Goal: Book appointment/travel/reservation

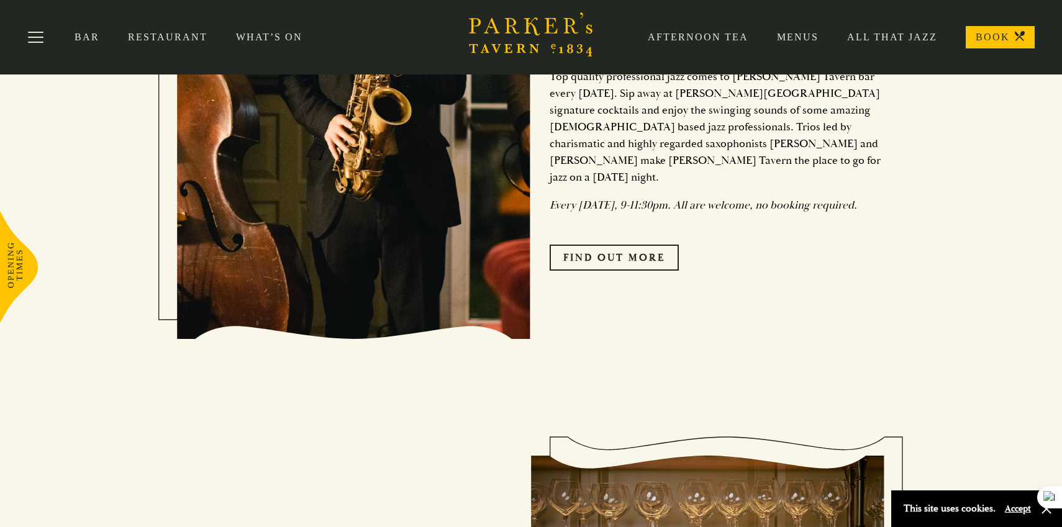
scroll to position [1607, 0]
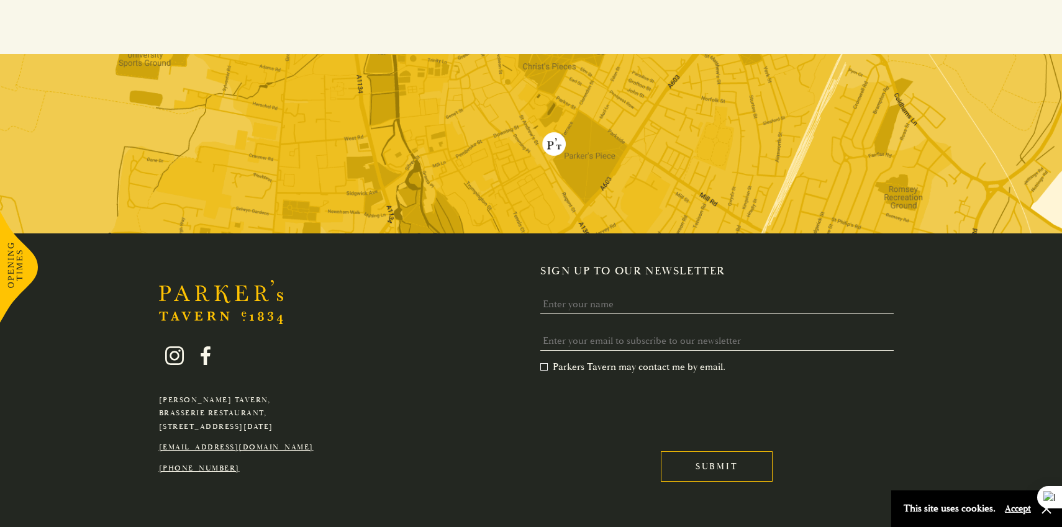
scroll to position [3188, 0]
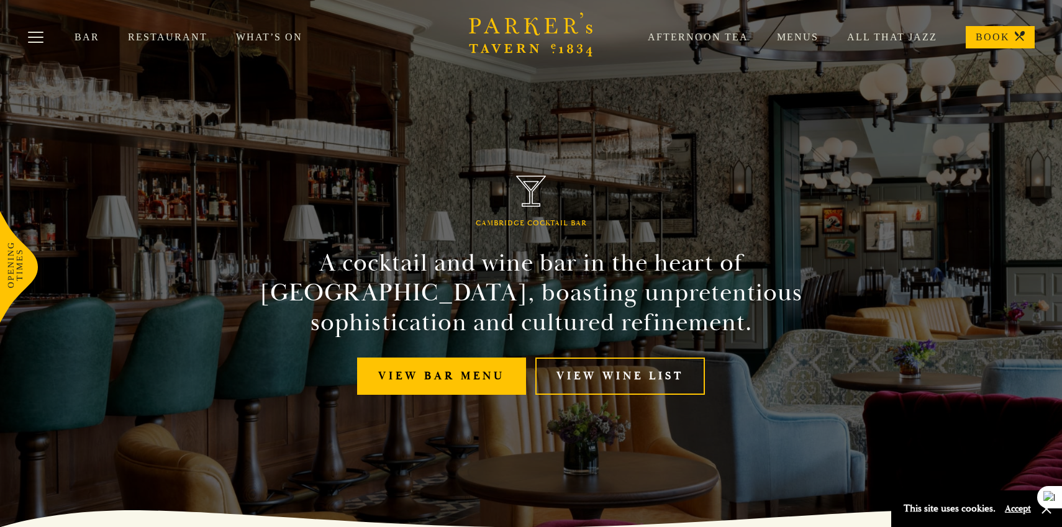
click at [989, 41] on link "BOOK" at bounding box center [1000, 37] width 69 height 22
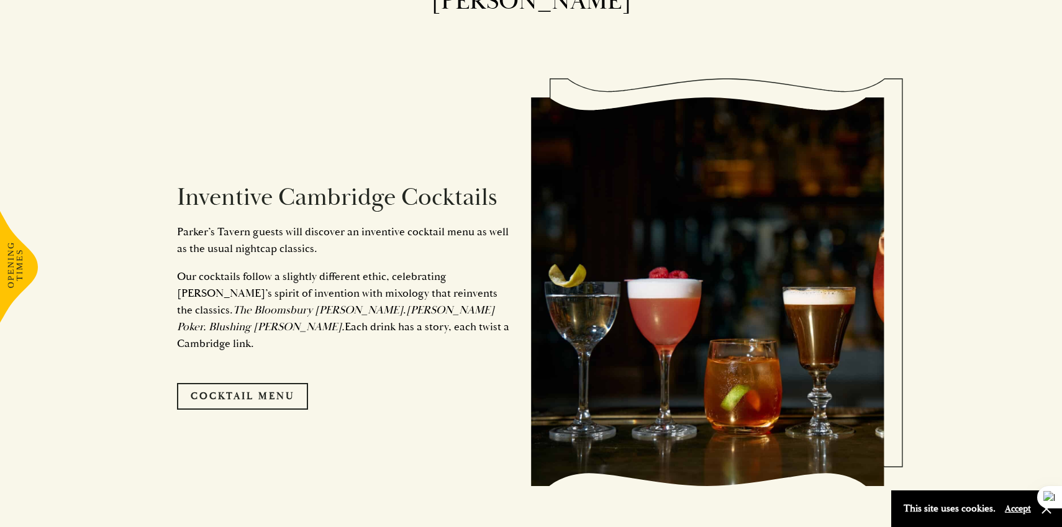
scroll to position [646, 0]
